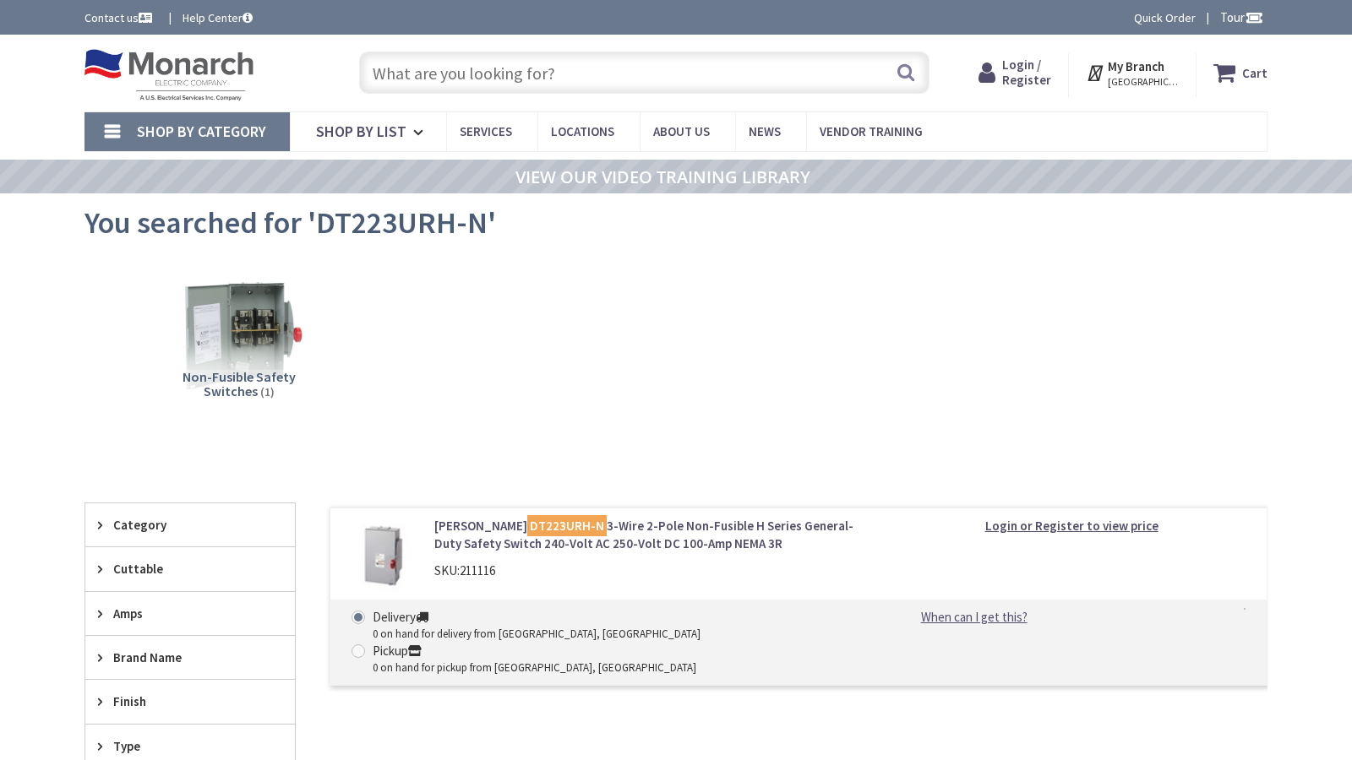
type input "N 15th St, Phoenix, AZ 85020, USA"
